Goal: Check status

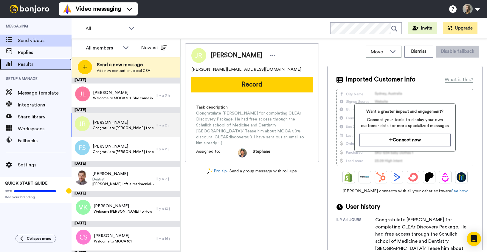
click at [30, 62] on span "Results" at bounding box center [45, 64] width 54 height 7
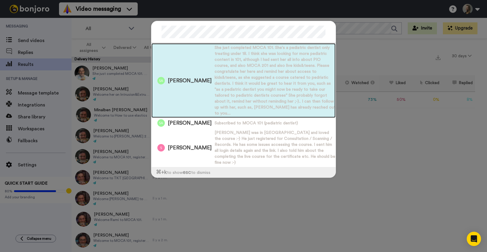
click at [190, 84] on div "Simi Abraham She just completed MOCA 101. She's a pediatric dentist only treati…" at bounding box center [243, 80] width 184 height 75
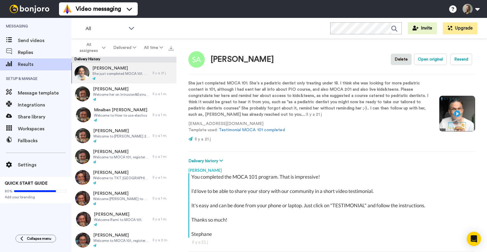
type textarea "x"
